Goal: Task Accomplishment & Management: Manage account settings

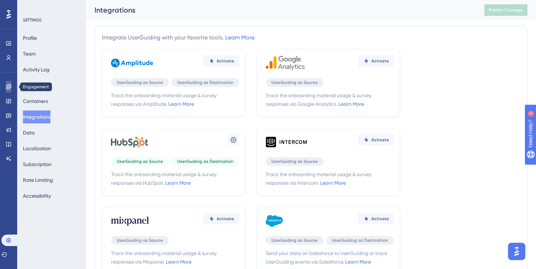
click at [10, 85] on icon at bounding box center [8, 86] width 5 height 5
click at [9, 102] on icon at bounding box center [8, 101] width 5 height 4
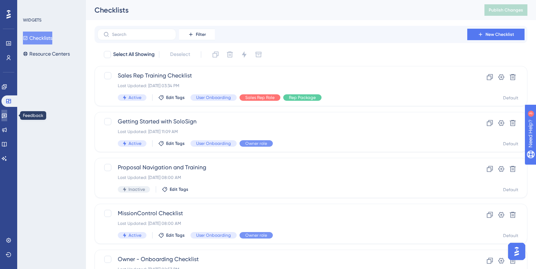
click at [6, 116] on icon at bounding box center [4, 116] width 5 height 5
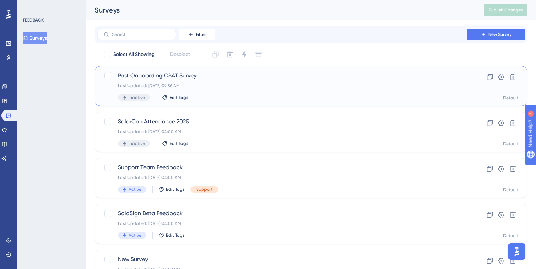
click at [193, 72] on span "Post Onboarding CSAT Survey" at bounding box center [282, 75] width 329 height 9
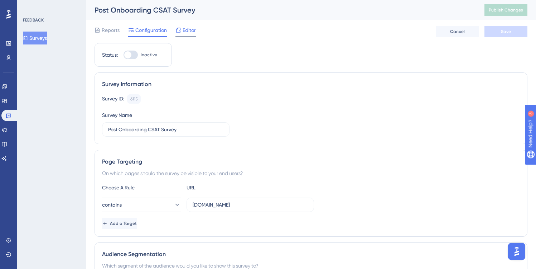
click at [188, 33] on span "Editor" at bounding box center [189, 30] width 13 height 9
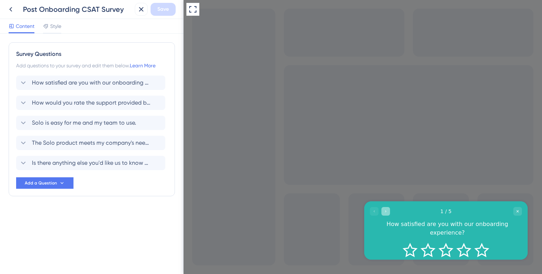
click at [387, 210] on icon "Go to Question 2" at bounding box center [385, 211] width 4 height 4
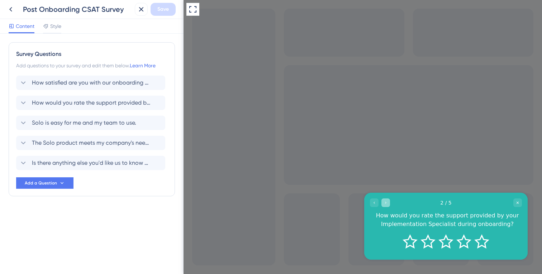
click at [385, 202] on icon "Go to Question 3" at bounding box center [385, 202] width 1 height 2
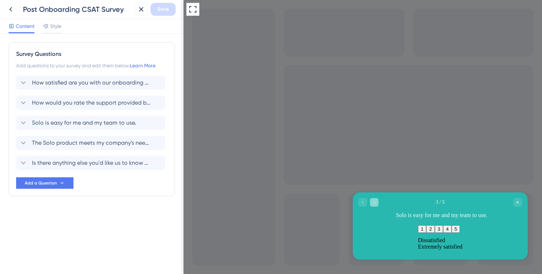
click at [375, 200] on div "Go to Question 4" at bounding box center [374, 202] width 9 height 9
click at [374, 202] on icon "Go to Question 5" at bounding box center [374, 202] width 4 height 4
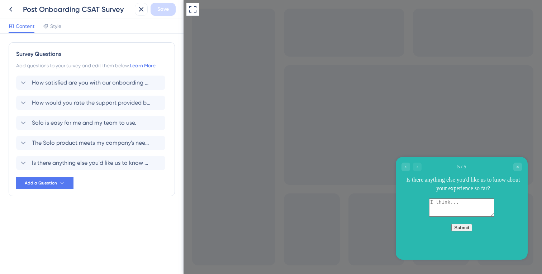
click at [118, 226] on div "Survey Questions Add questions to your survey and edit them below. Learn More H…" at bounding box center [91, 154] width 183 height 240
click at [112, 83] on span "How satisfied are you with our onboarding experience?" at bounding box center [91, 82] width 118 height 9
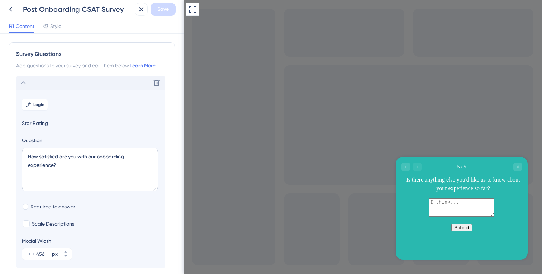
click at [24, 83] on icon at bounding box center [23, 82] width 5 height 3
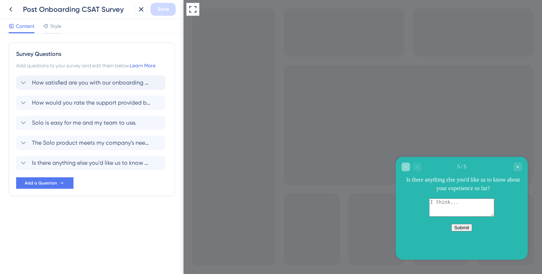
click at [405, 167] on icon "Go to Question 4" at bounding box center [405, 167] width 4 height 4
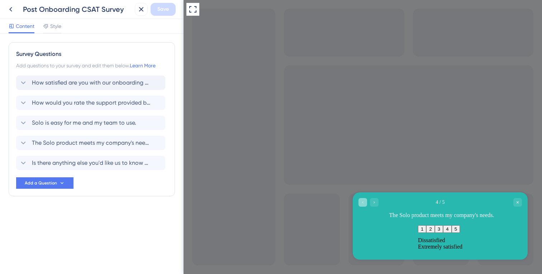
click at [361, 202] on icon "Go to Question 3" at bounding box center [362, 202] width 4 height 4
click at [361, 202] on icon "Go to Question 2" at bounding box center [362, 202] width 4 height 4
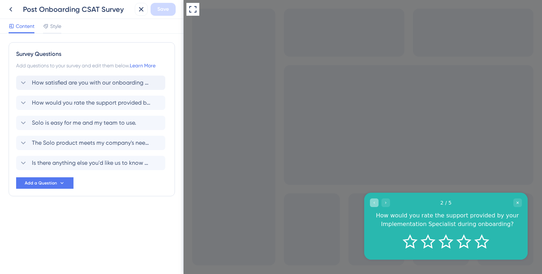
click at [372, 200] on icon "Go to Question 1" at bounding box center [374, 202] width 4 height 4
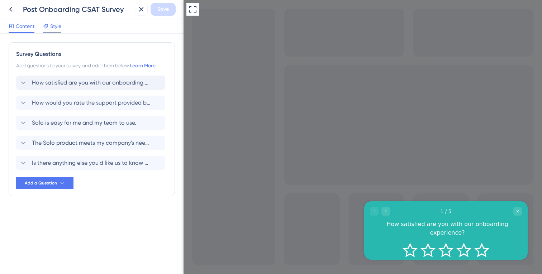
click at [58, 27] on span "Style" at bounding box center [55, 26] width 11 height 9
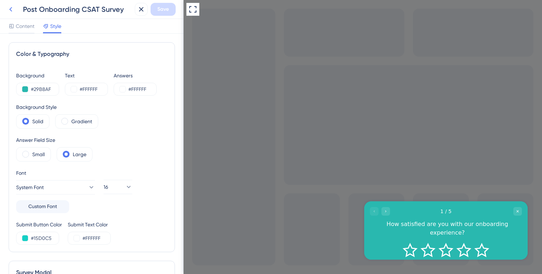
click at [10, 10] on icon at bounding box center [10, 9] width 9 height 9
